Goal: Information Seeking & Learning: Understand process/instructions

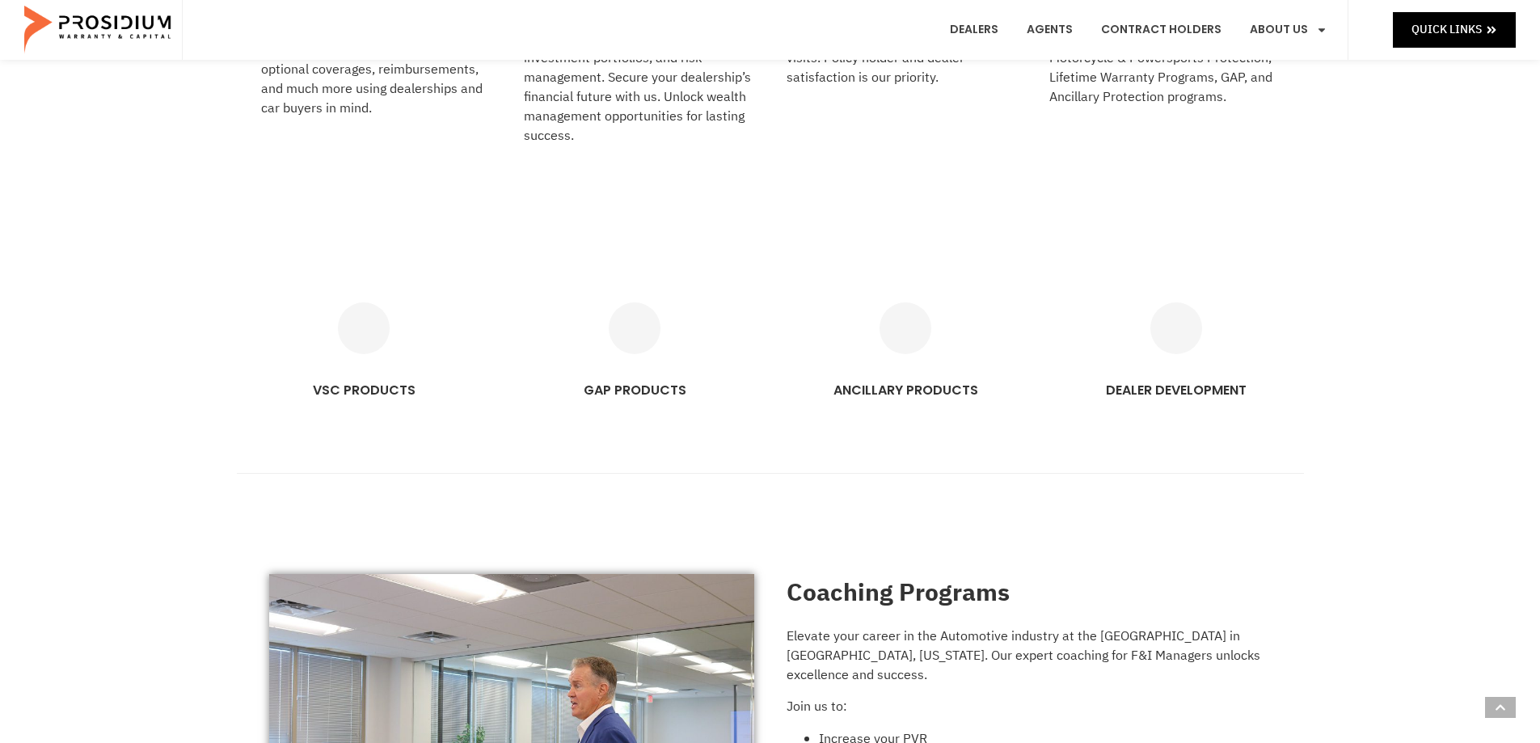
scroll to position [1051, 0]
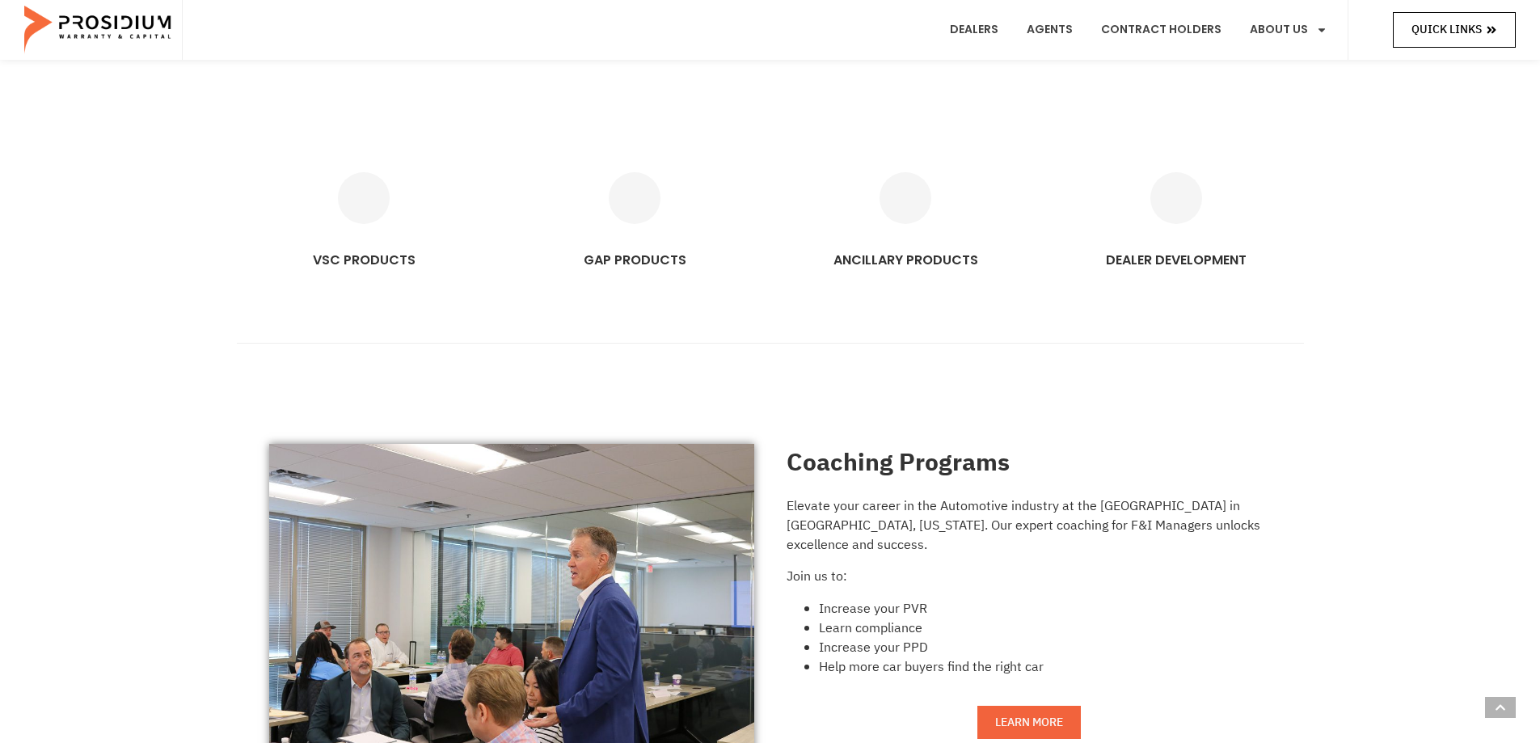
click at [1490, 31] on icon at bounding box center [1491, 30] width 9 height 7
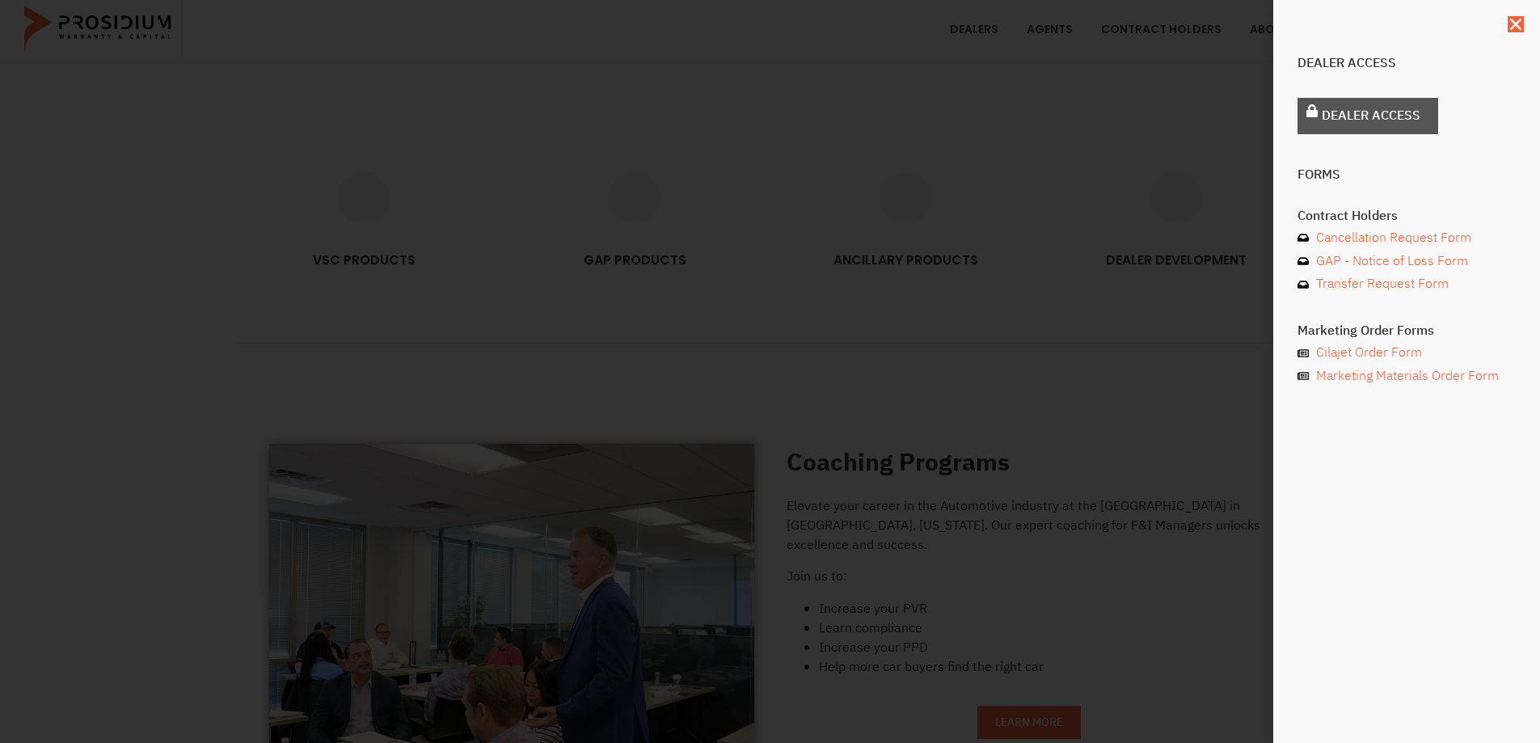
click at [1377, 115] on span "Dealer Access" at bounding box center [1371, 115] width 99 height 23
click at [1520, 25] on icon "Close" at bounding box center [1516, 24] width 16 height 16
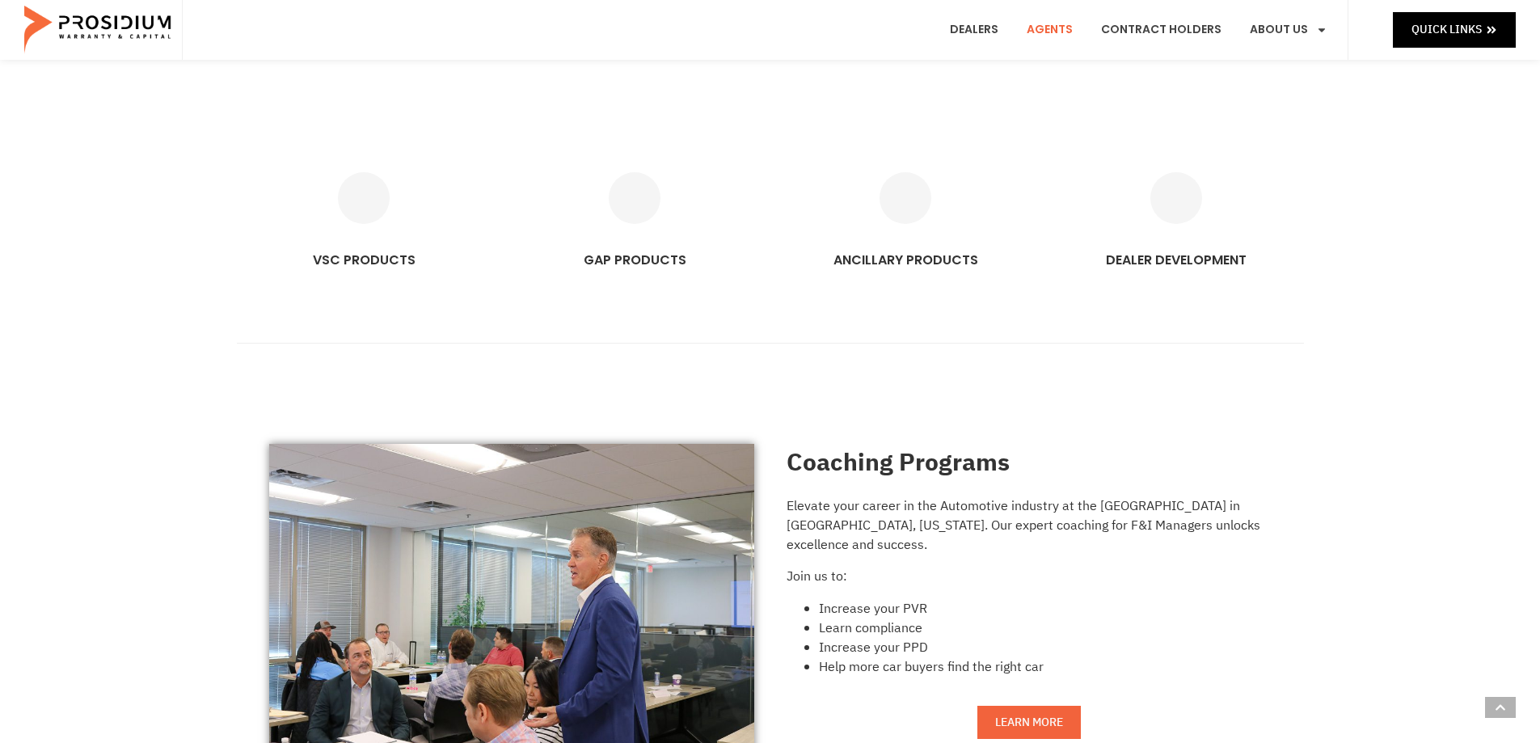
click at [1048, 27] on link "Agents" at bounding box center [1050, 30] width 70 height 60
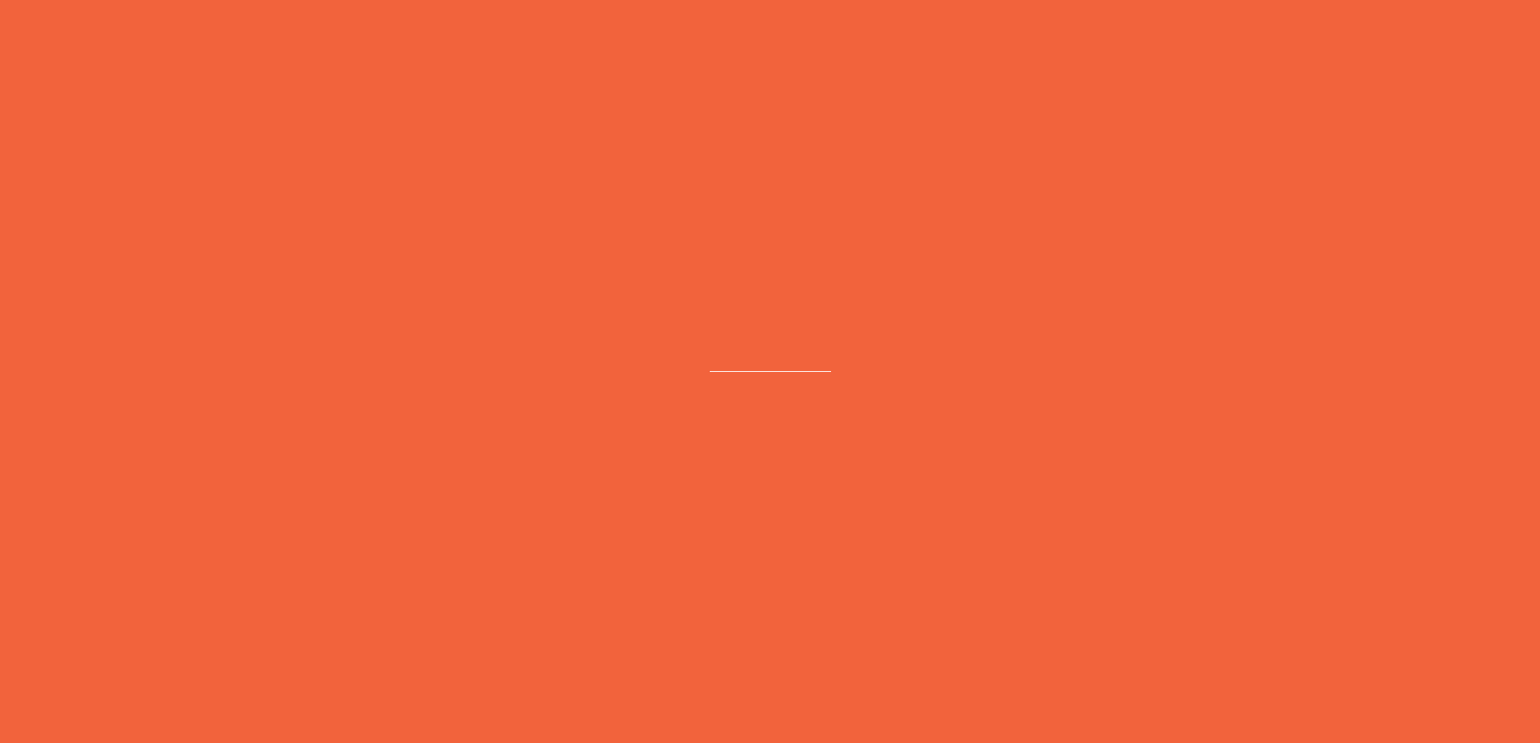
click at [974, 36] on e-page-transition at bounding box center [770, 371] width 1540 height 743
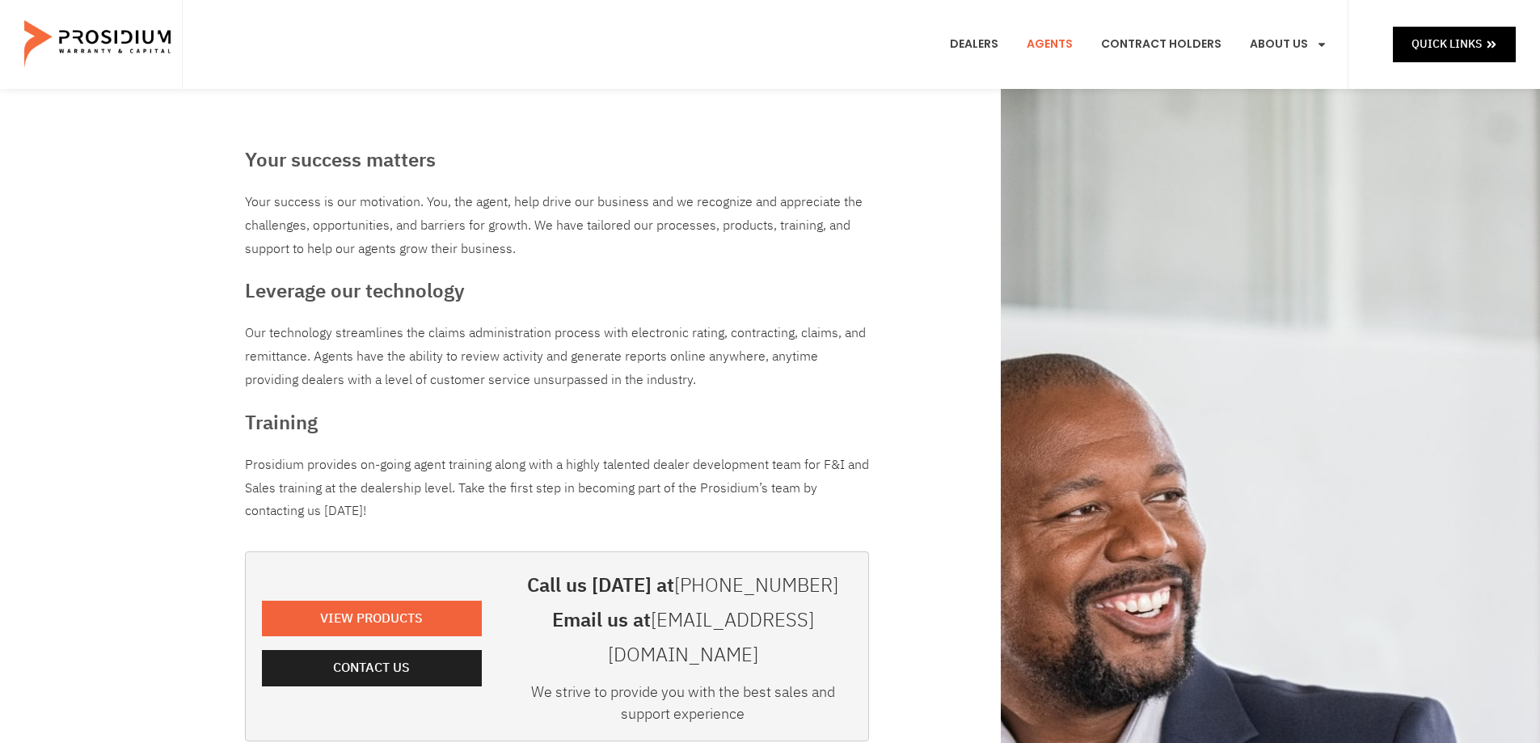
click at [1168, 40] on e-page-transition at bounding box center [770, 371] width 1540 height 743
click at [1168, 40] on link "Contract Holders" at bounding box center [1161, 45] width 145 height 60
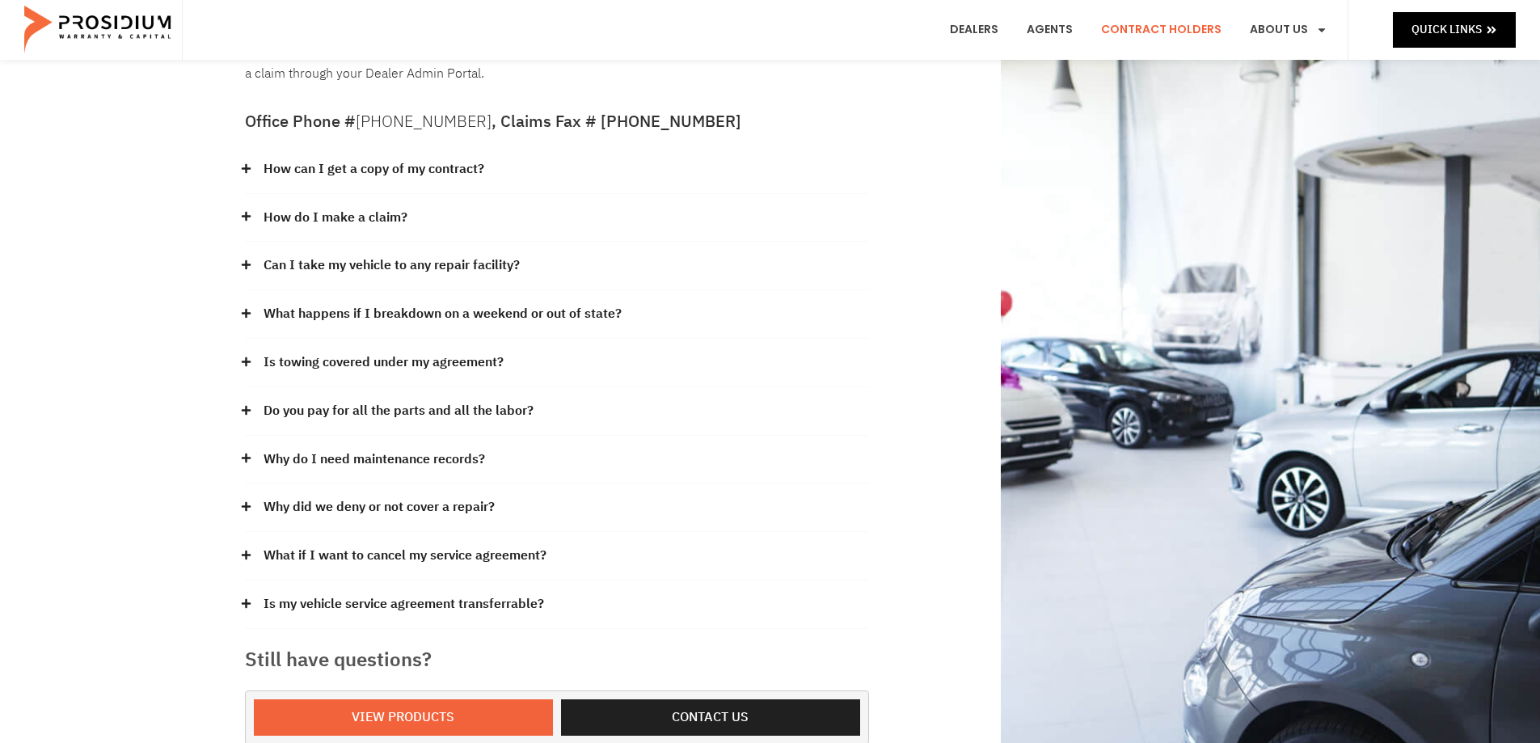
scroll to position [81, 0]
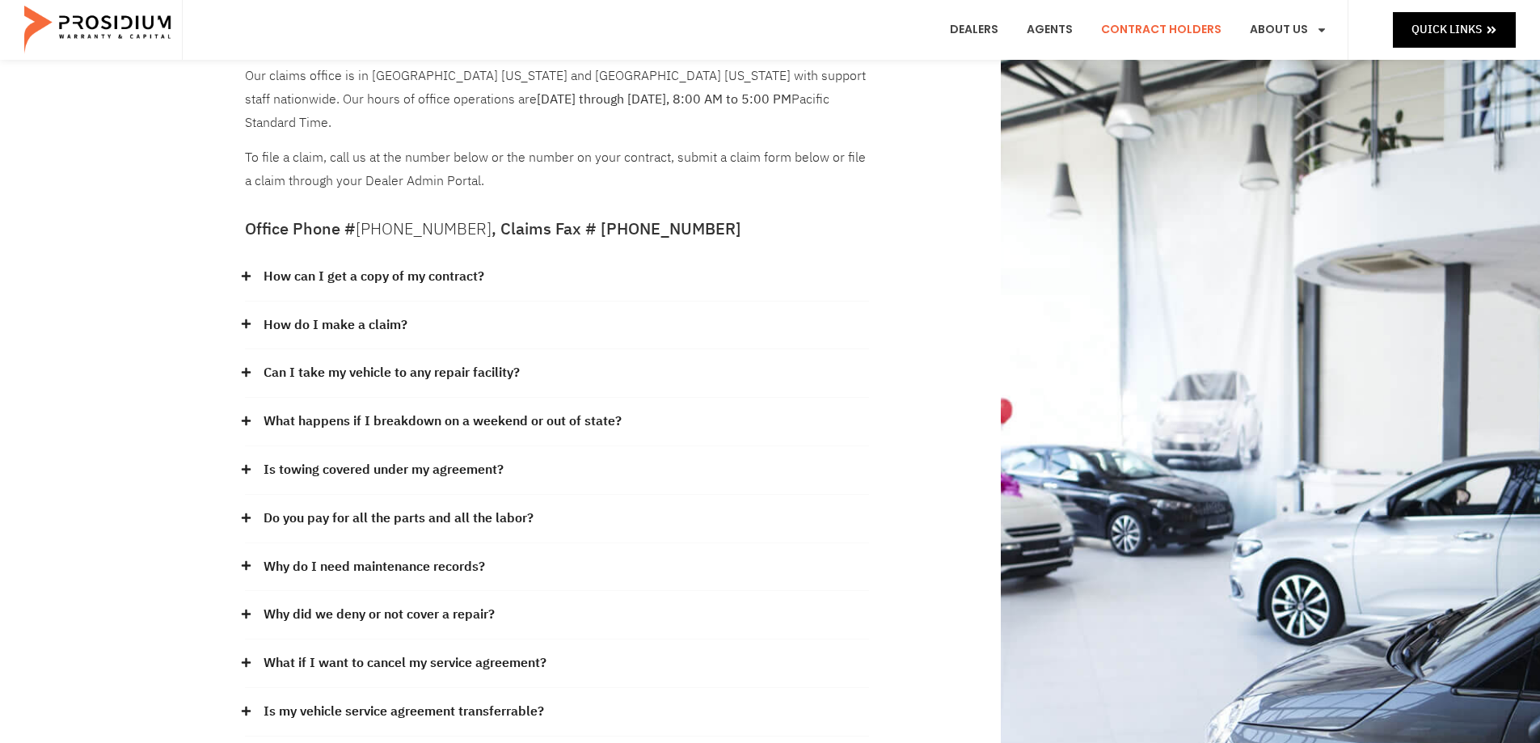
click at [322, 265] on link "How can I get a copy of my contract?" at bounding box center [374, 276] width 221 height 23
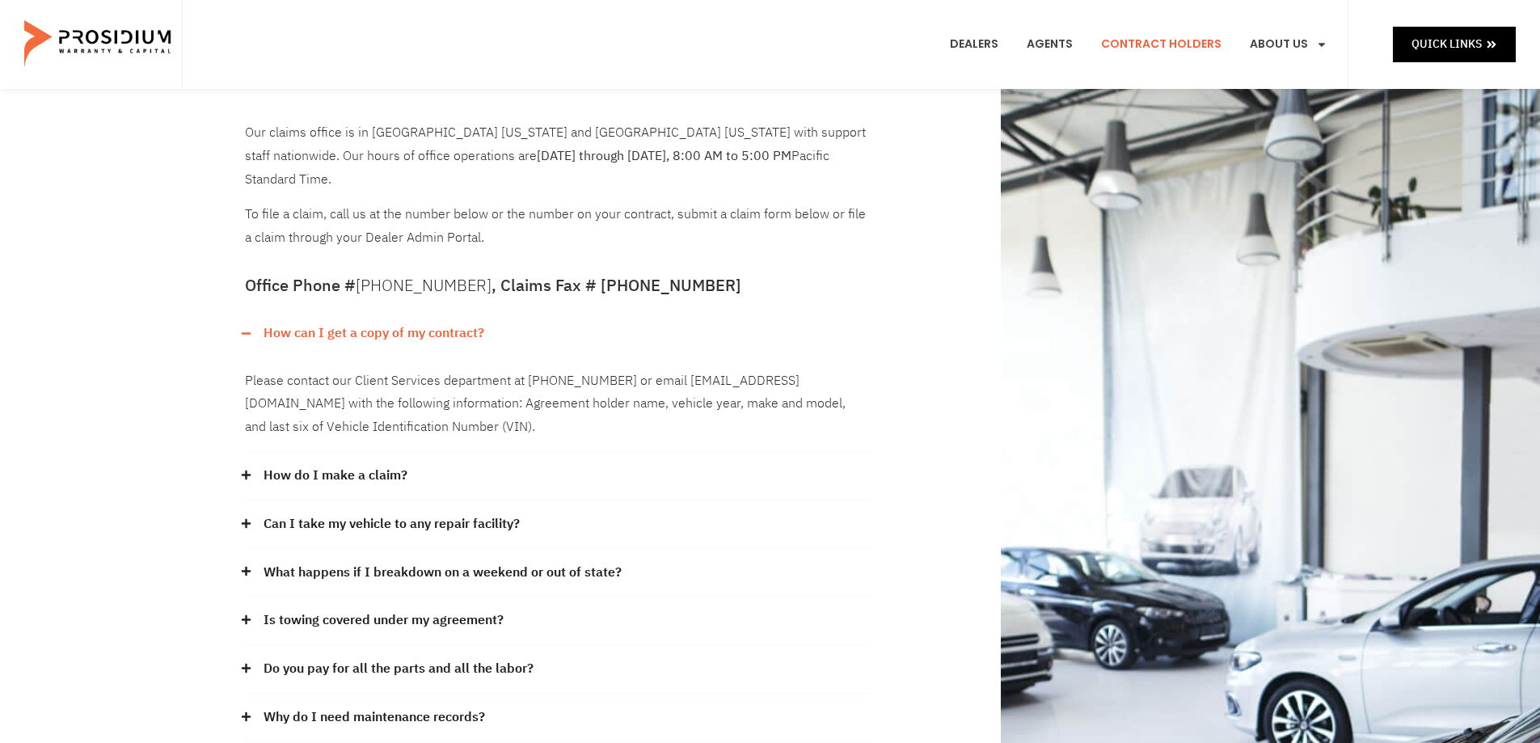
scroll to position [0, 0]
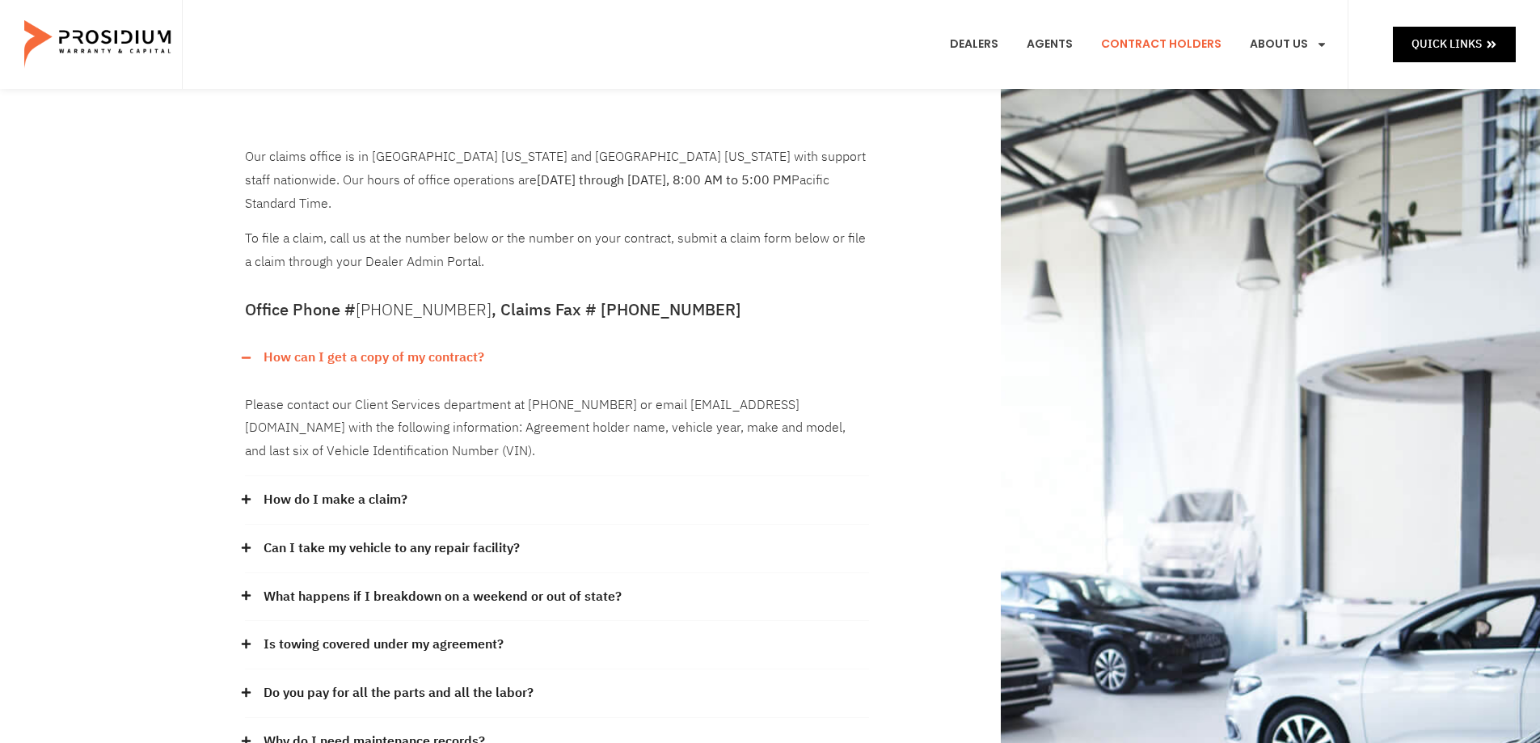
click at [421, 113] on div "Our claims office is in Scottsdale Arizona and Seattle Washington with support …" at bounding box center [770, 586] width 1067 height 994
click at [441, 44] on div "Dealers Agents Contract Holders About Us Products News & Updates Leadership Car…" at bounding box center [765, 44] width 1167 height 89
